Goal: Information Seeking & Learning: Understand process/instructions

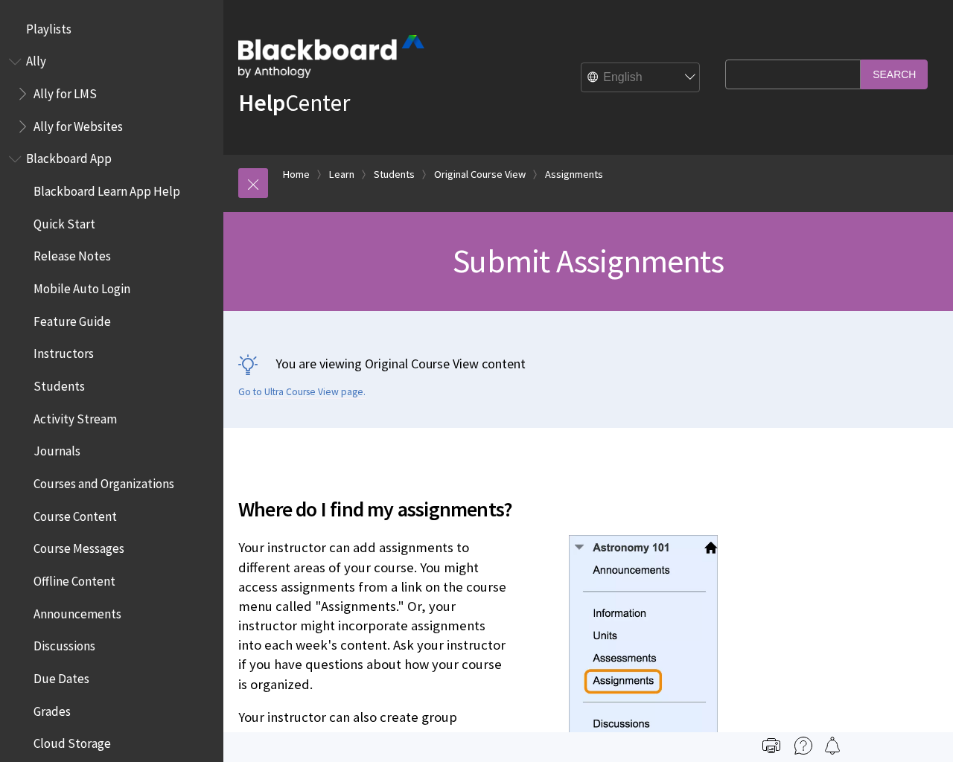
scroll to position [2181, 0]
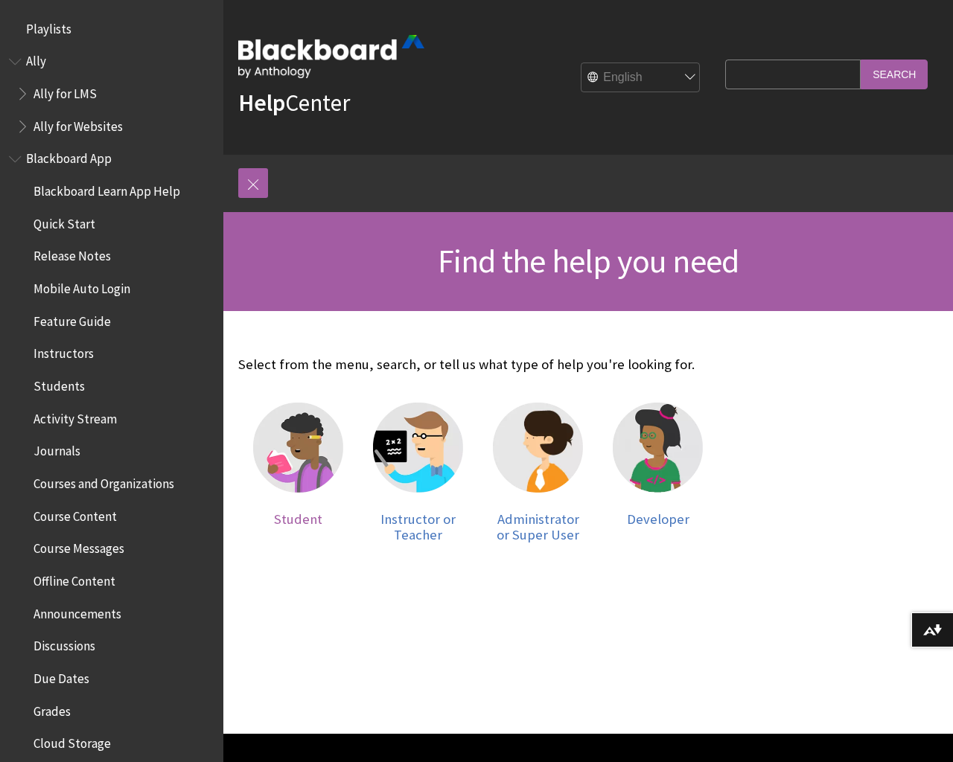
click at [297, 460] on img at bounding box center [298, 448] width 90 height 90
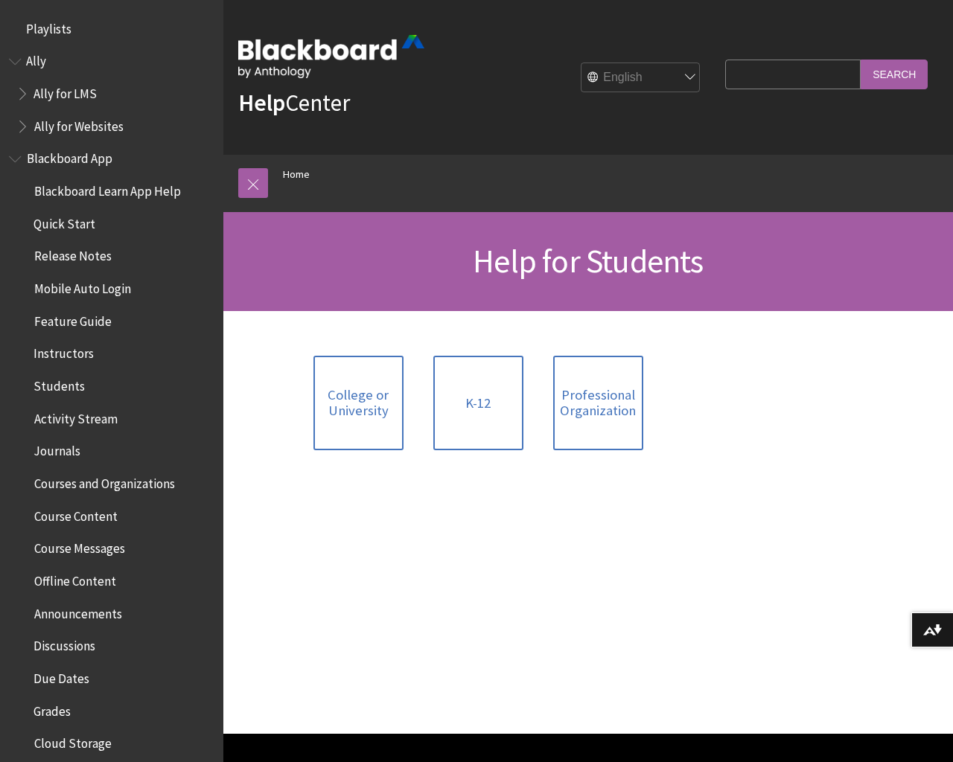
scroll to position [418, 0]
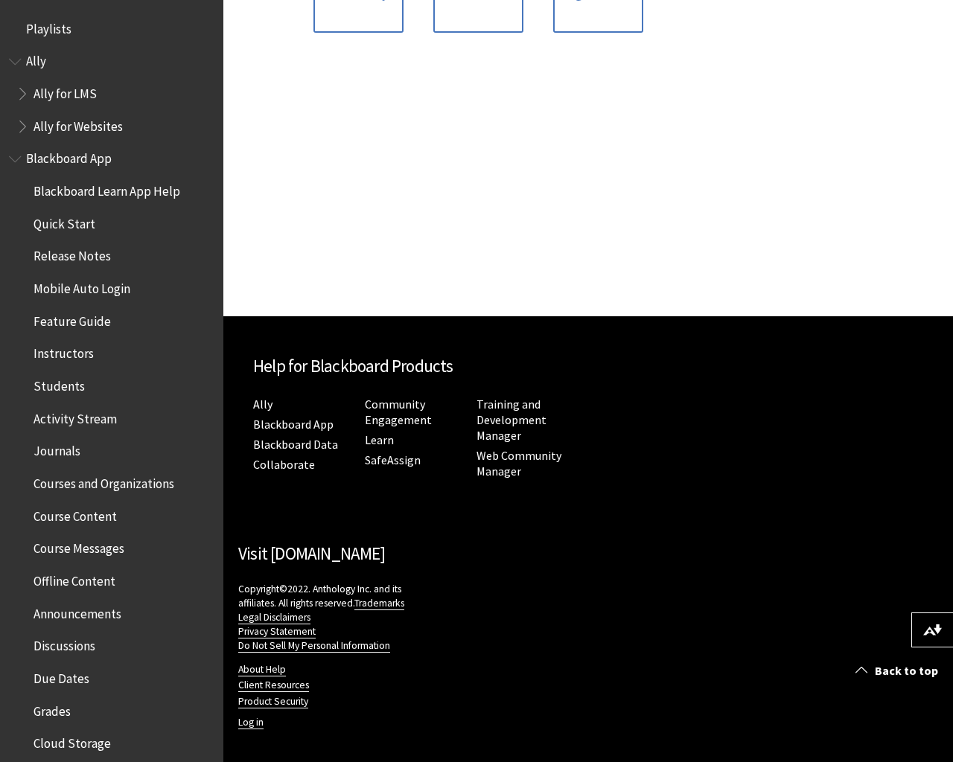
click at [83, 3] on div "All Products Playlists Playlists Ally Ally for LMS Ally for Websites Ally Ally …" at bounding box center [111, 381] width 223 height 762
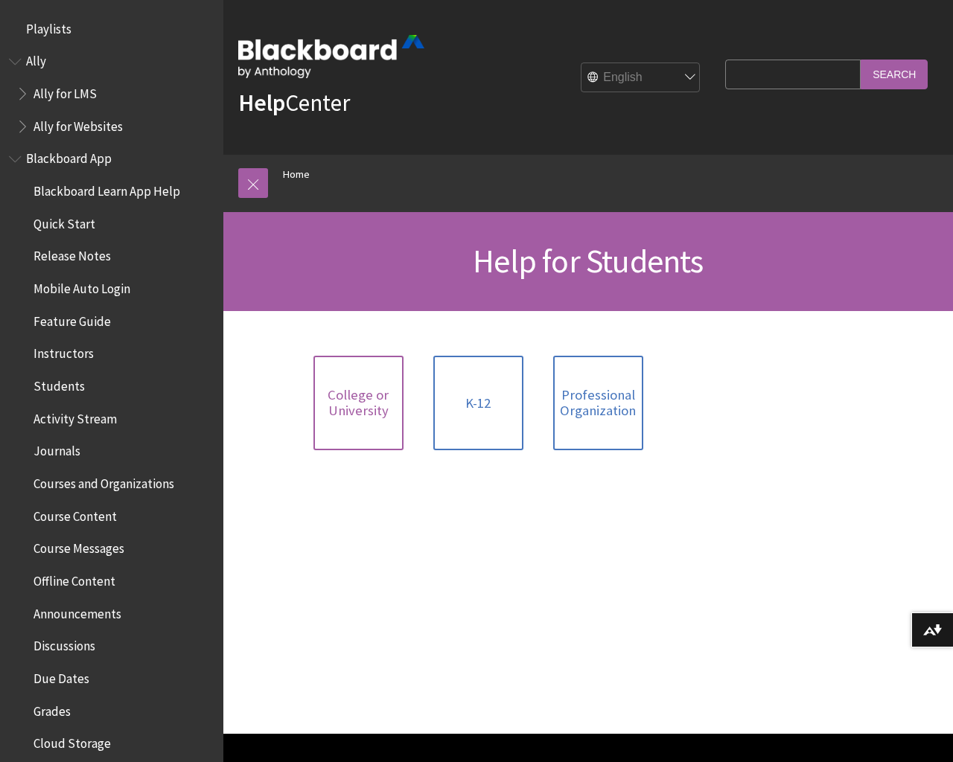
click at [360, 395] on span "College or University" at bounding box center [358, 403] width 72 height 32
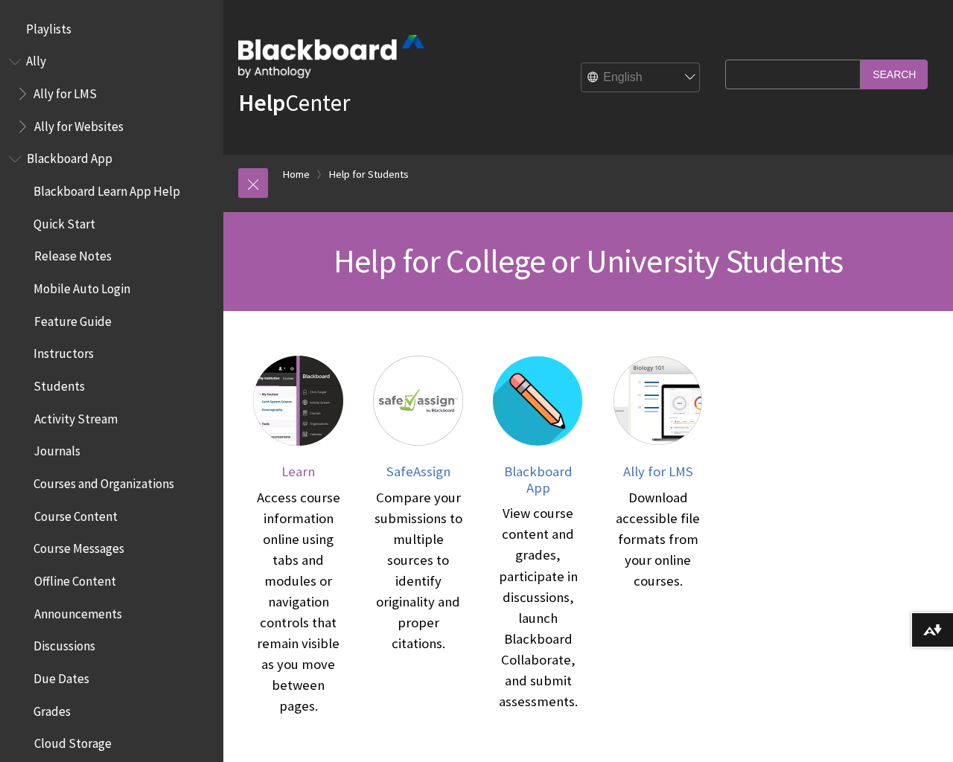
click at [301, 471] on span "Learn" at bounding box center [297, 471] width 33 height 17
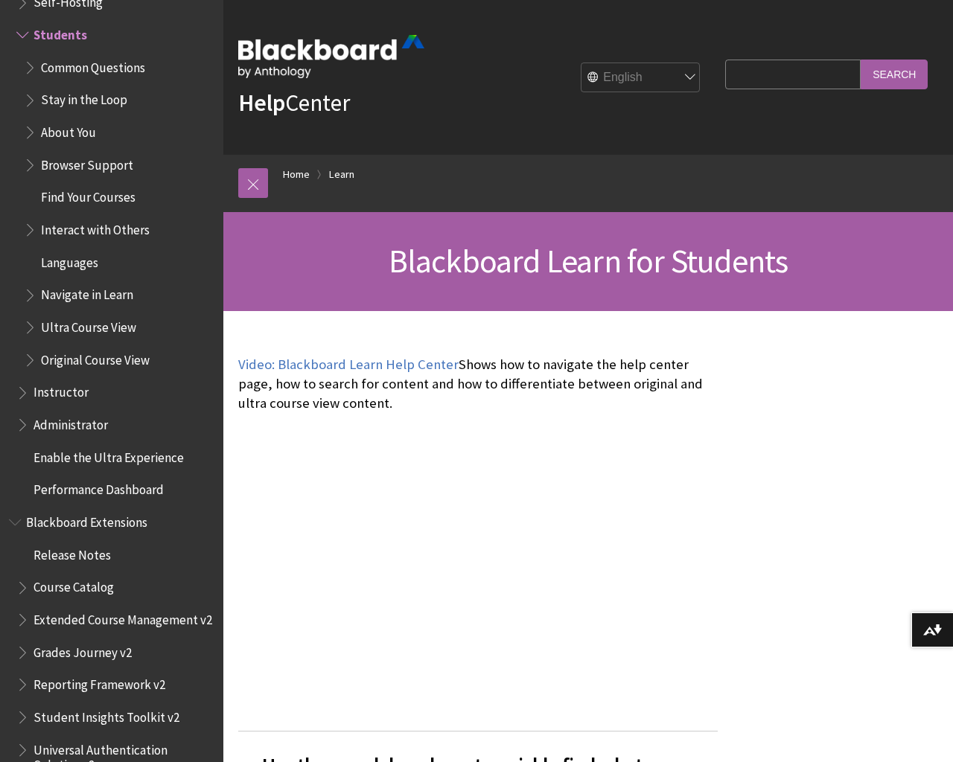
scroll to position [572, 0]
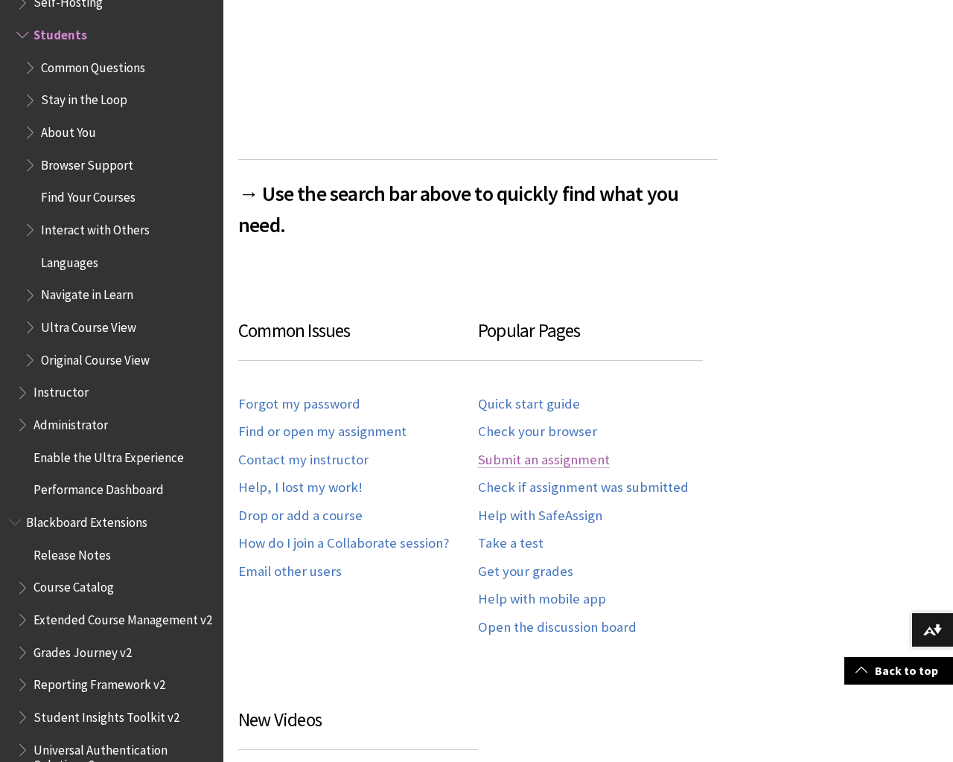
click at [548, 460] on link "Submit an assignment" at bounding box center [544, 460] width 132 height 17
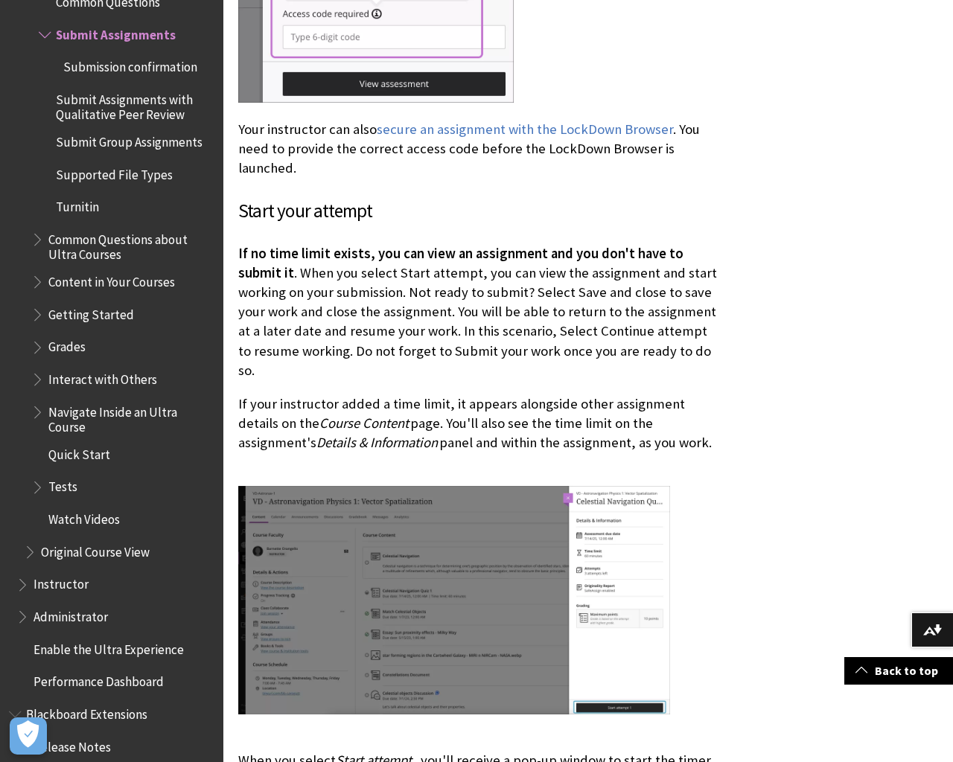
scroll to position [2286, 0]
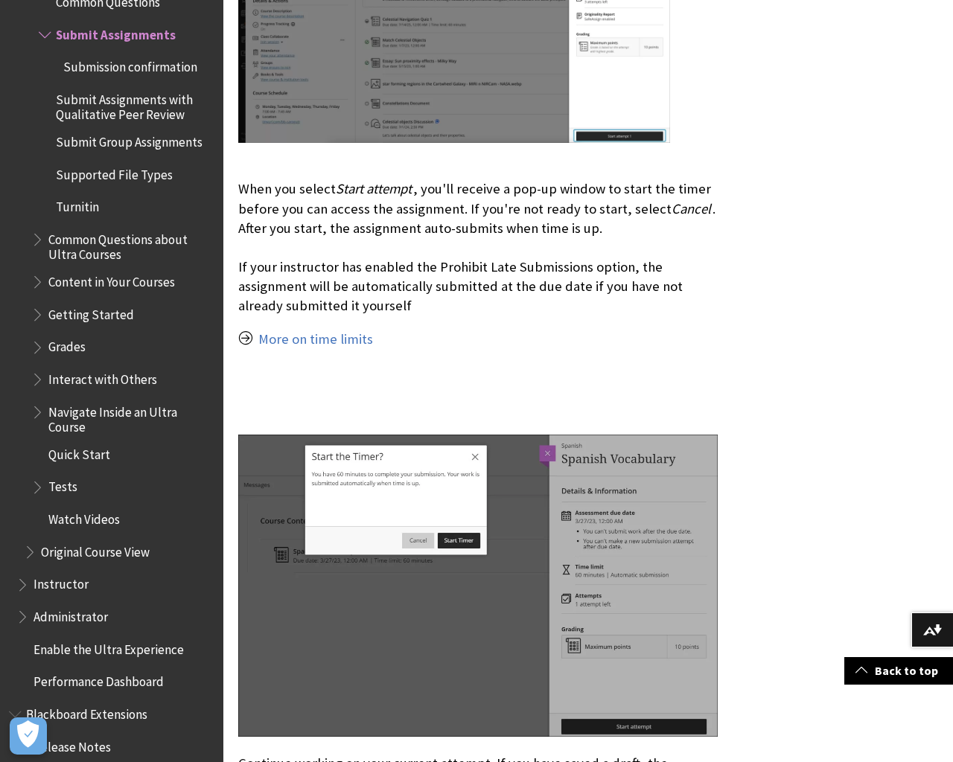
click at [117, 174] on span "Supported File Types" at bounding box center [114, 172] width 117 height 20
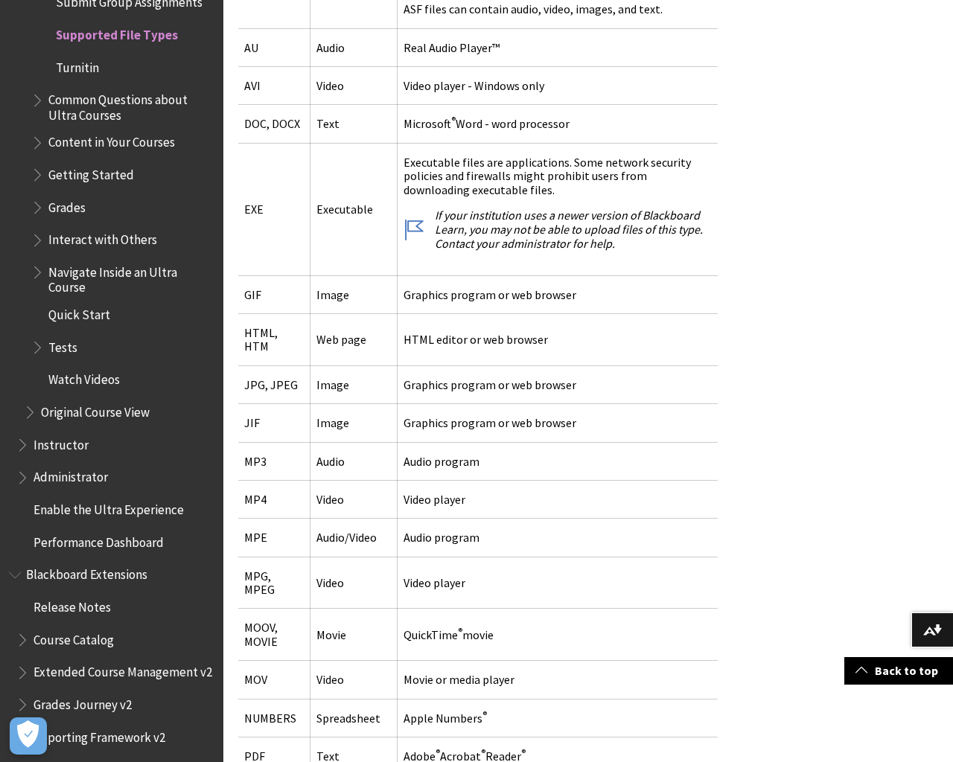
scroll to position [1715, 0]
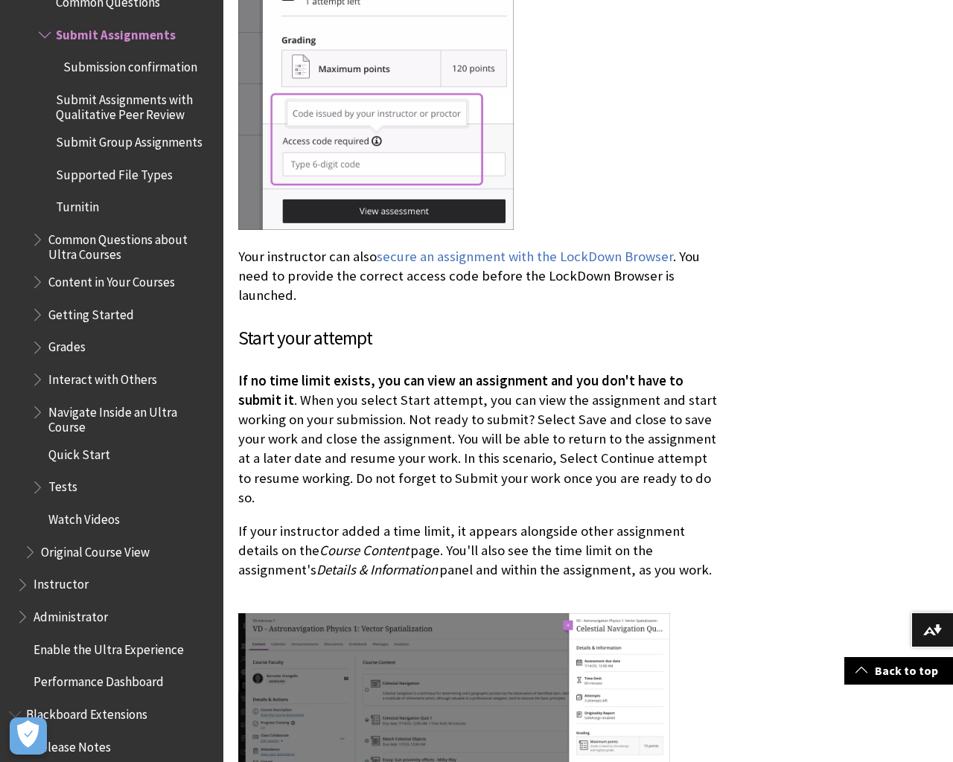
scroll to position [1016, 0]
